Goal: Download file/media

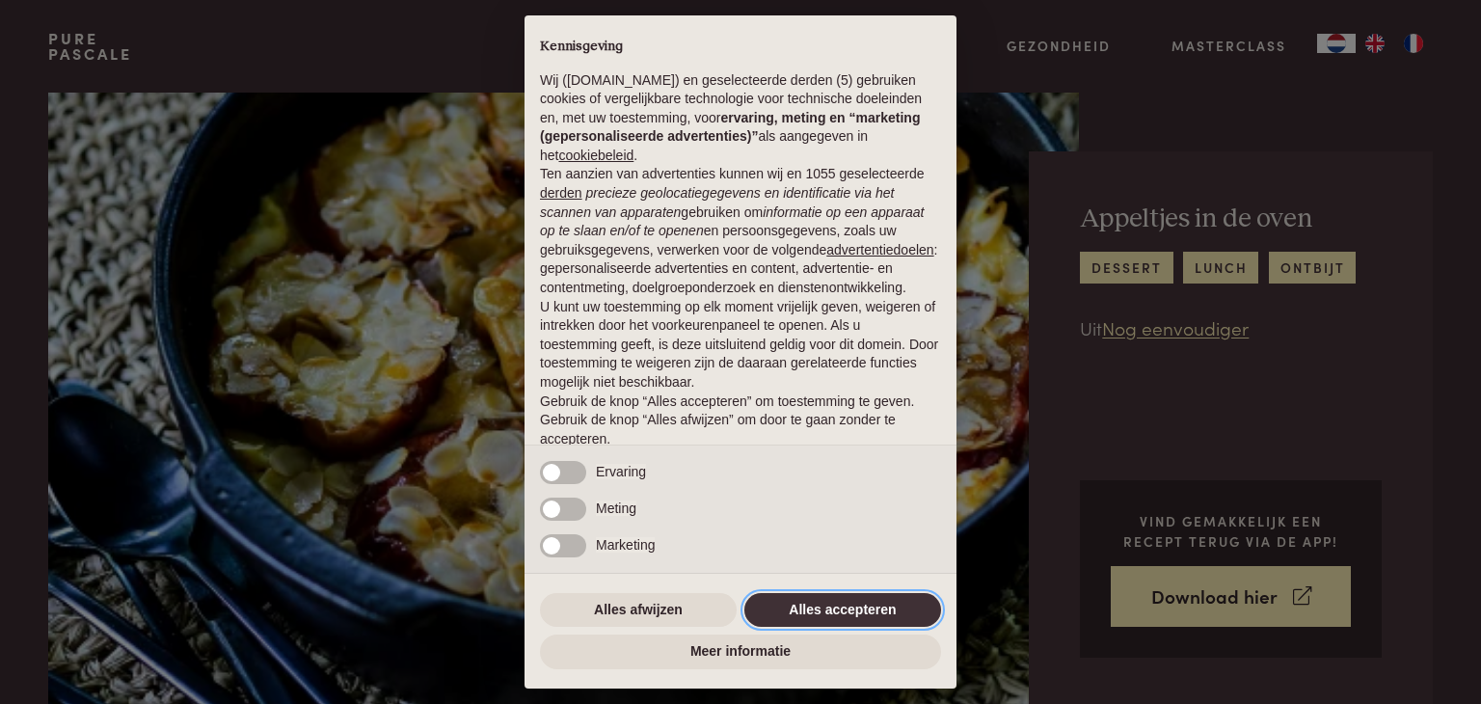
click at [808, 606] on button "Alles accepteren" at bounding box center [842, 610] width 197 height 35
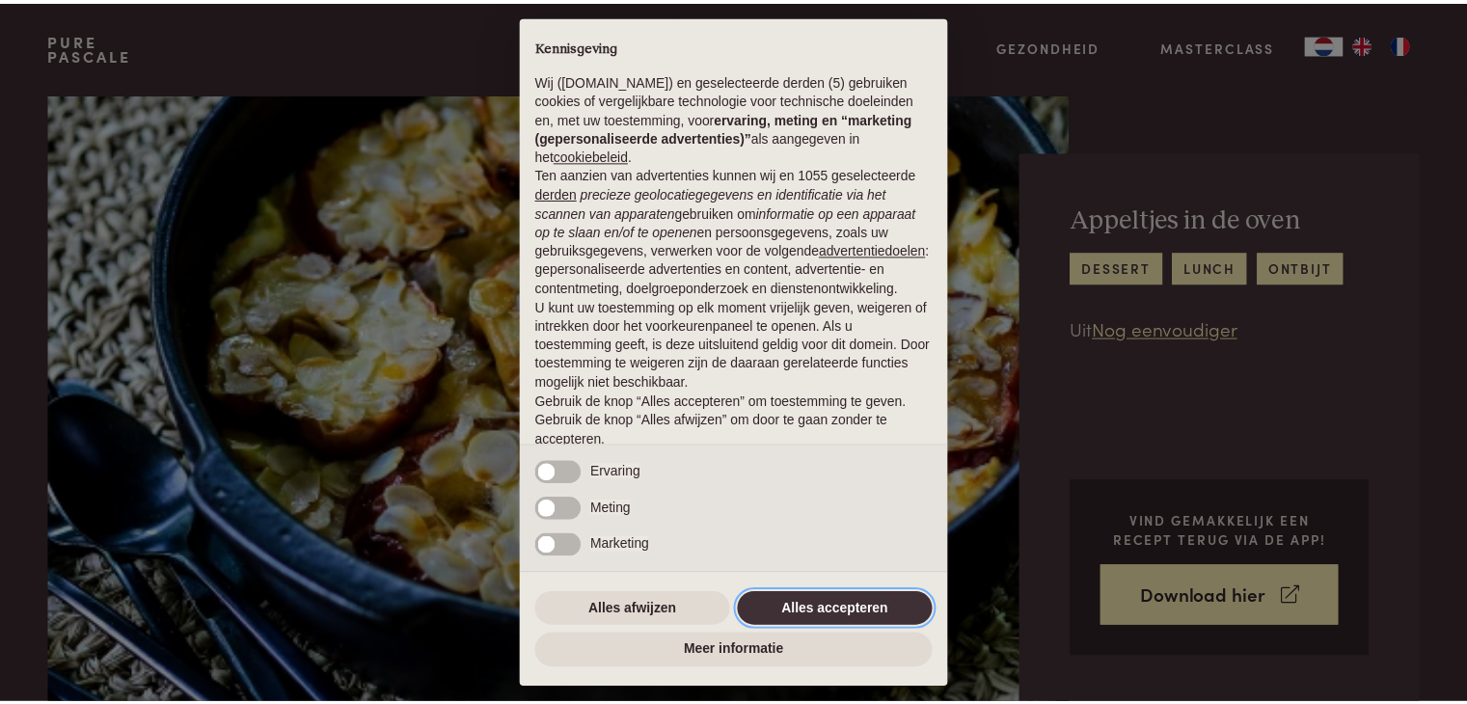
scroll to position [71, 0]
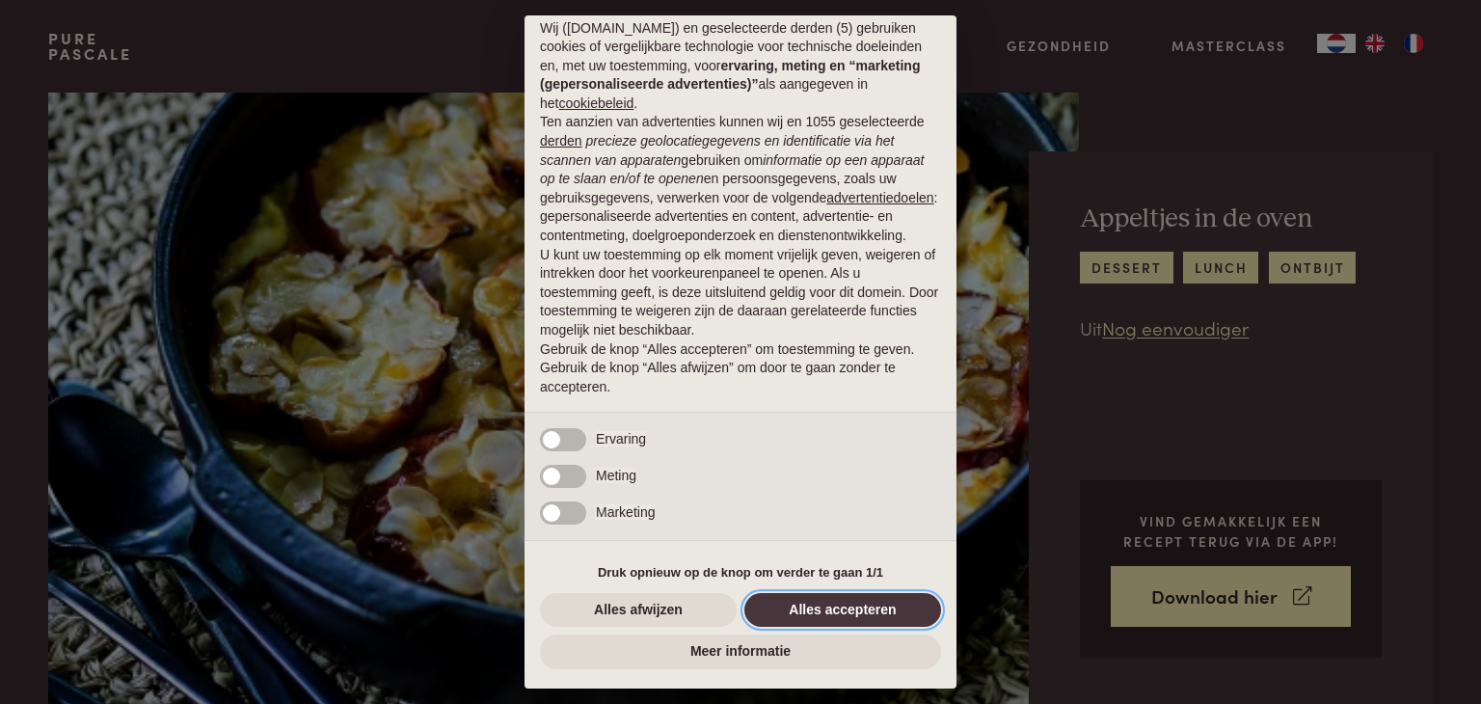
click at [808, 606] on button "Alles accepteren" at bounding box center [842, 610] width 197 height 35
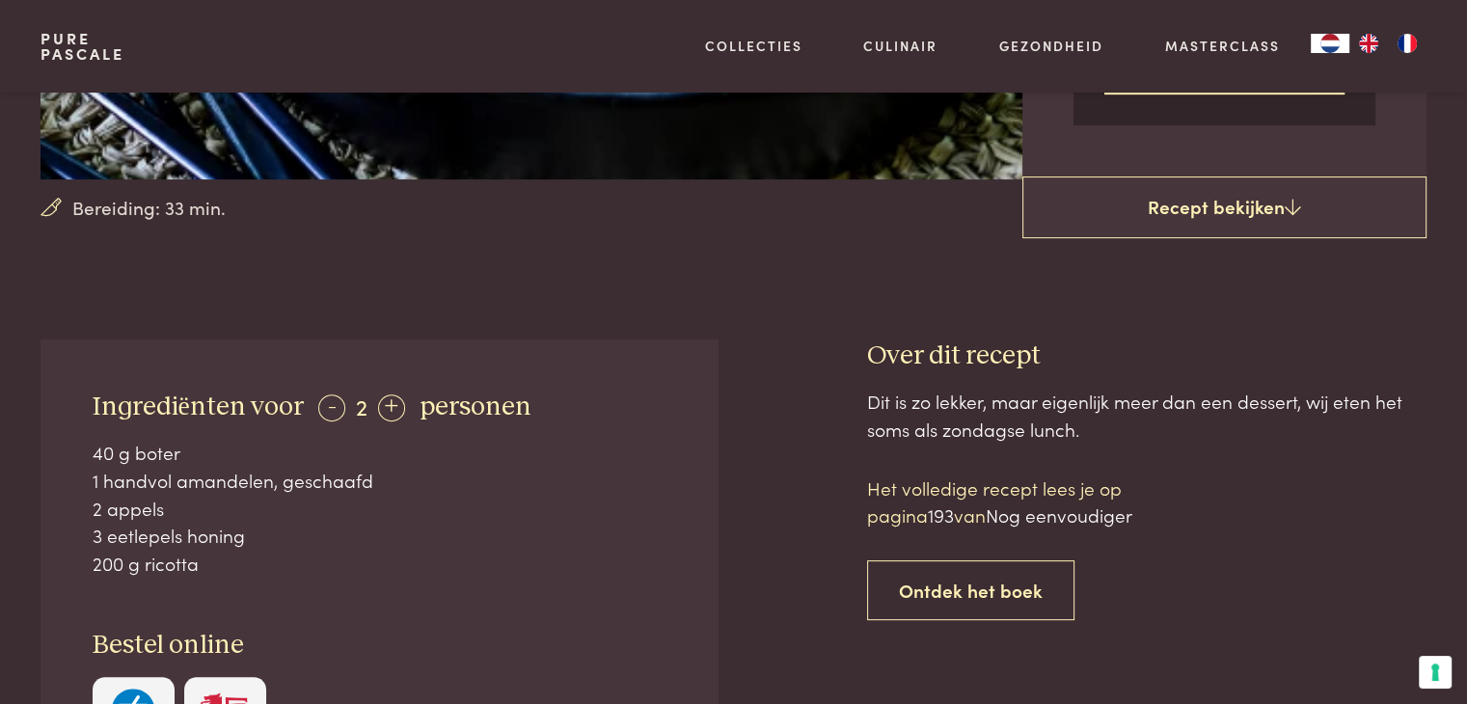
scroll to position [526, 0]
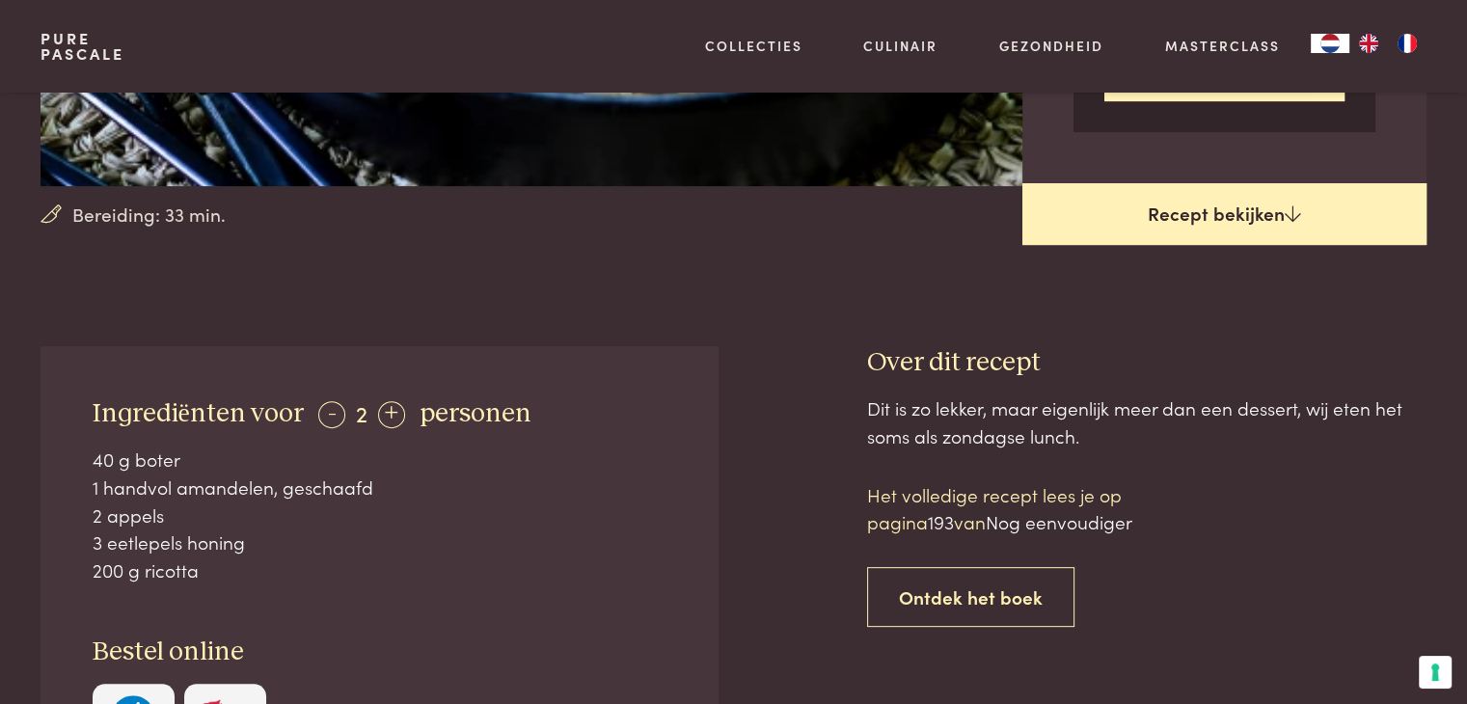
click at [1179, 202] on link "Recept bekijken" at bounding box center [1224, 214] width 404 height 62
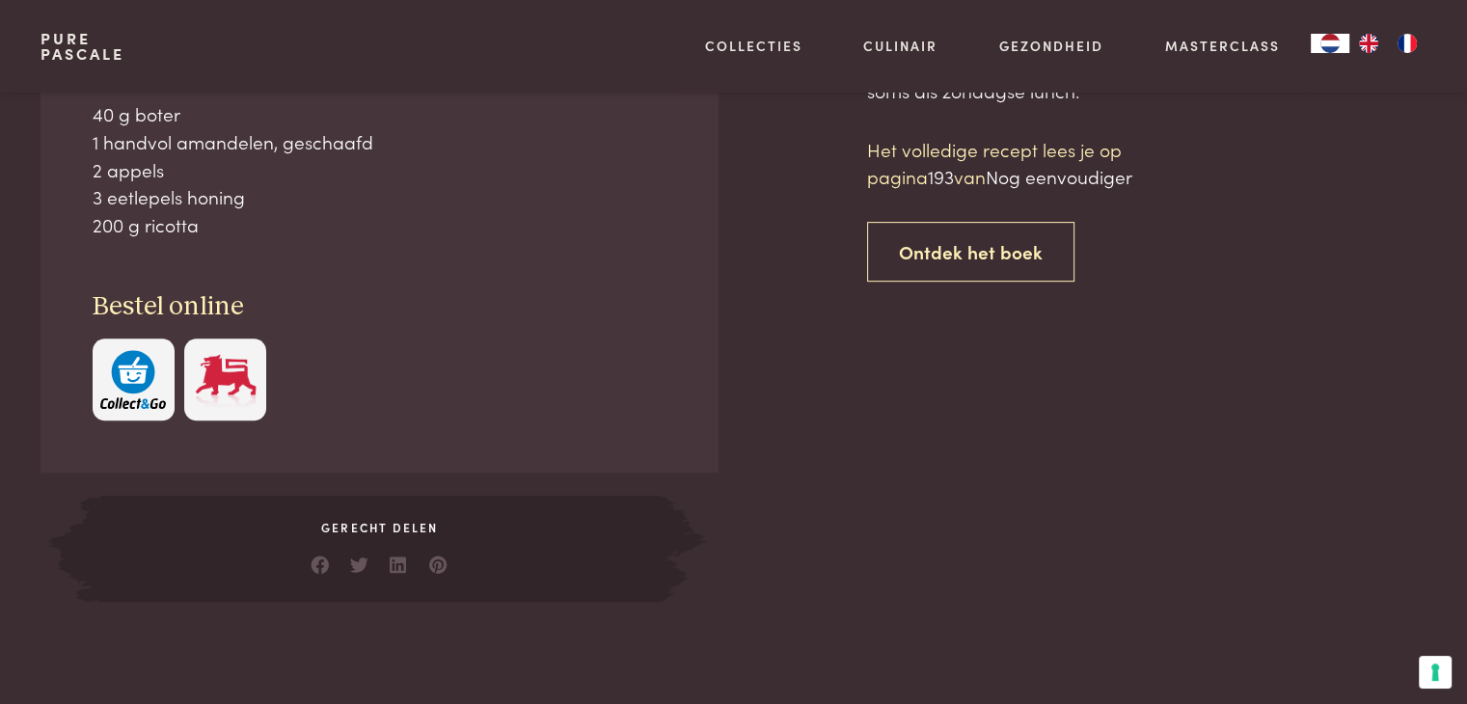
scroll to position [872, 0]
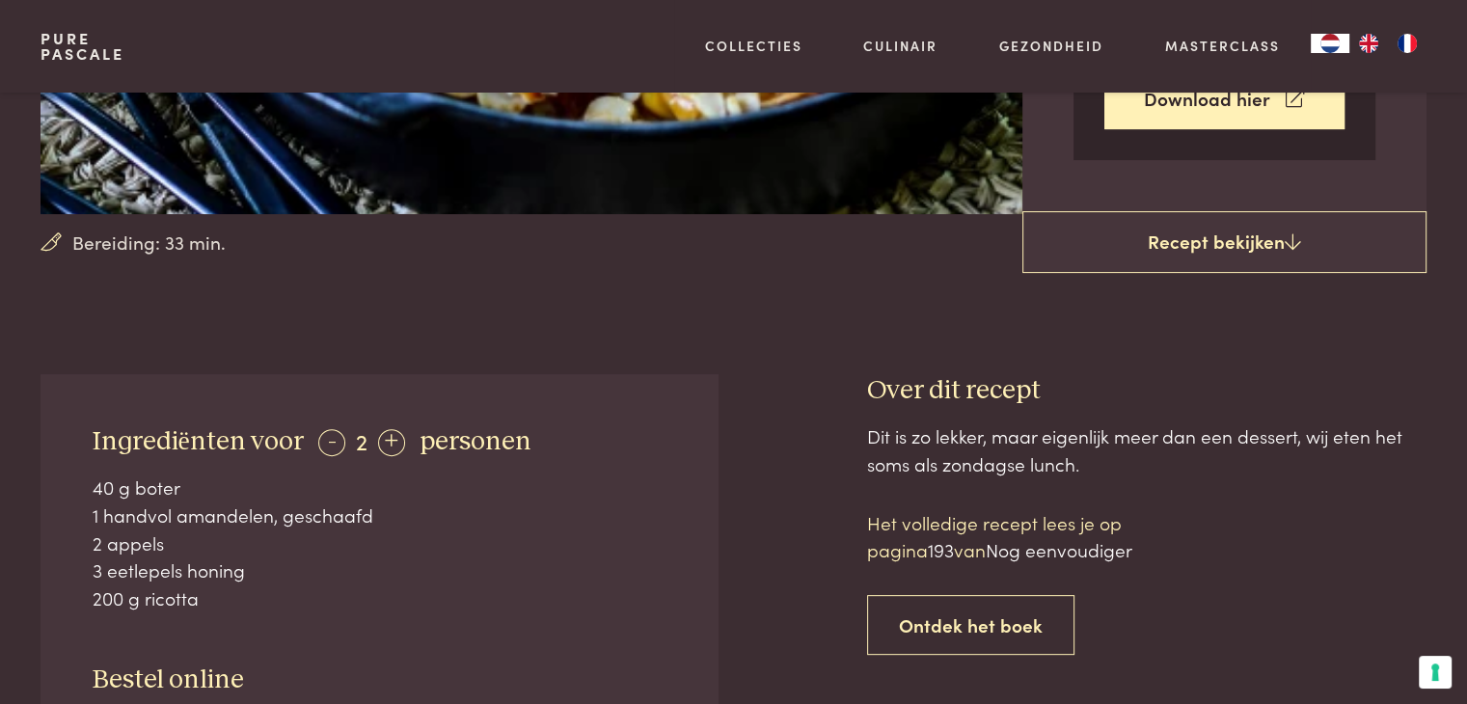
scroll to position [487, 0]
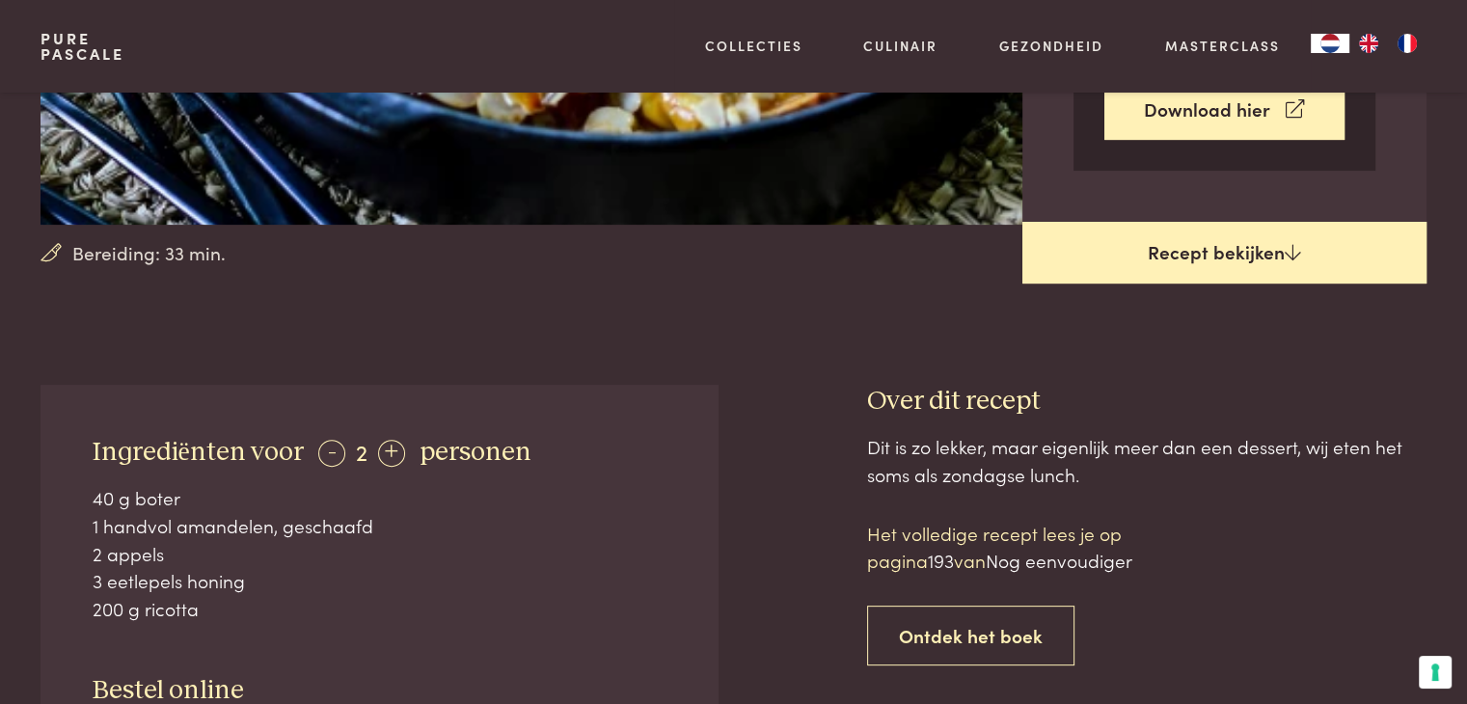
click at [1197, 254] on link "Recept bekijken" at bounding box center [1224, 253] width 404 height 62
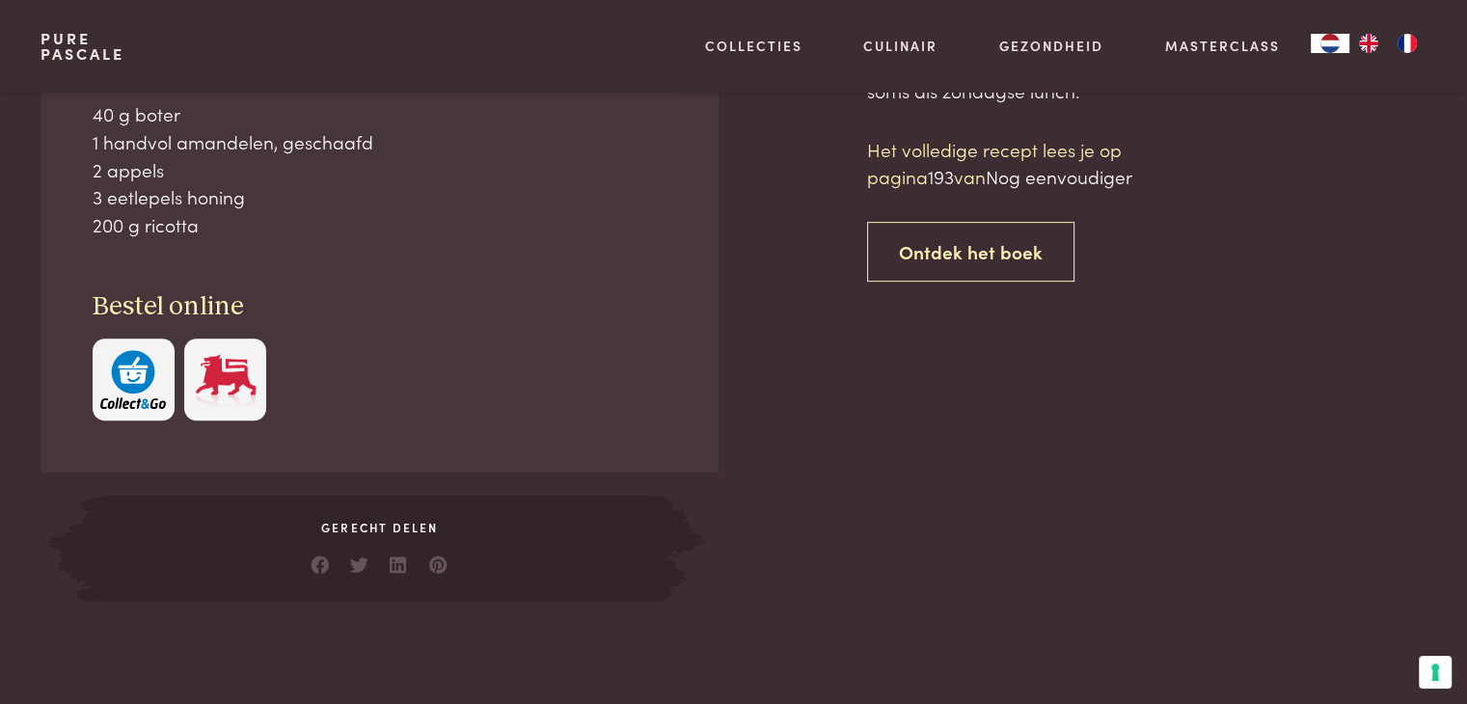
scroll to position [872, 0]
click at [1099, 178] on span "Nog eenvoudiger" at bounding box center [1059, 175] width 147 height 26
click at [1464, 194] on div "Ingrediënten voor - 2 + personen 40 g boter 1 handvol amandelen, geschaafd 2 ap…" at bounding box center [733, 300] width 1467 height 601
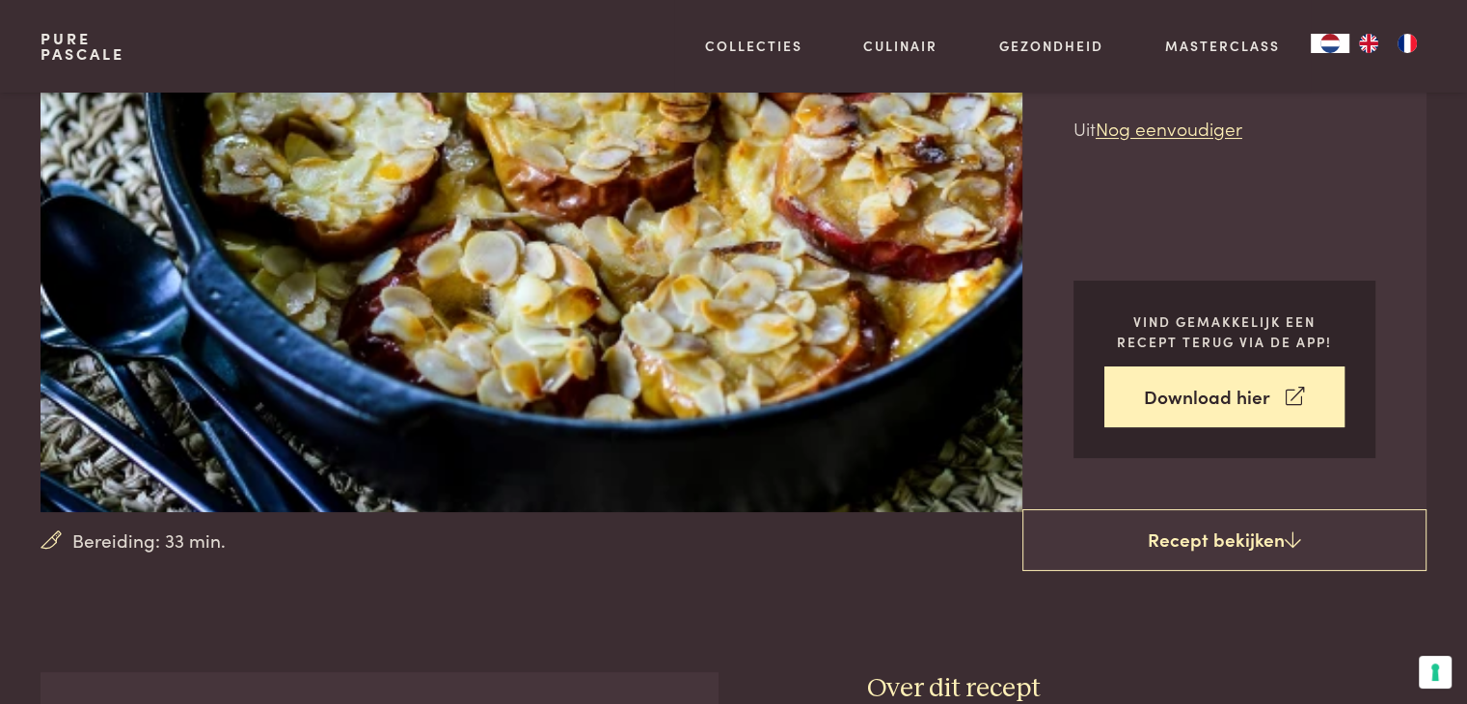
scroll to position [179, 0]
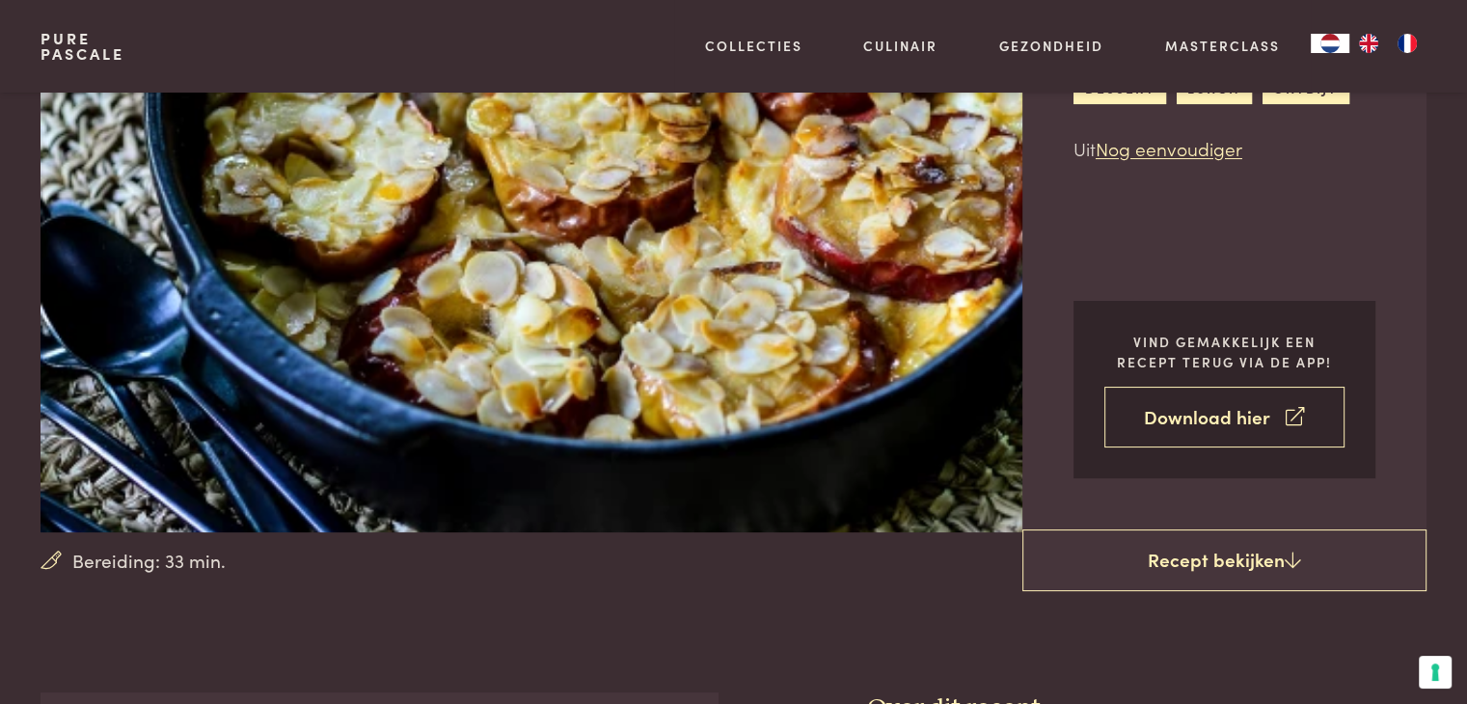
click at [1160, 414] on link "Download hier" at bounding box center [1224, 417] width 240 height 61
